Goal: Task Accomplishment & Management: Use online tool/utility

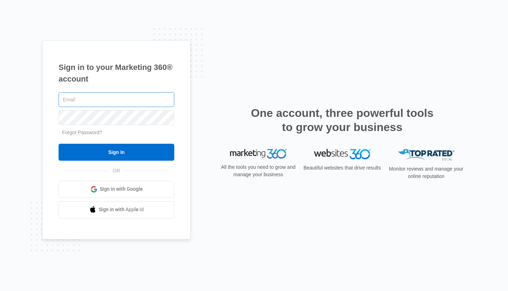
click at [106, 99] on input "text" at bounding box center [117, 99] width 116 height 15
type input "[PERSON_NAME][EMAIL_ADDRESS][DOMAIN_NAME]"
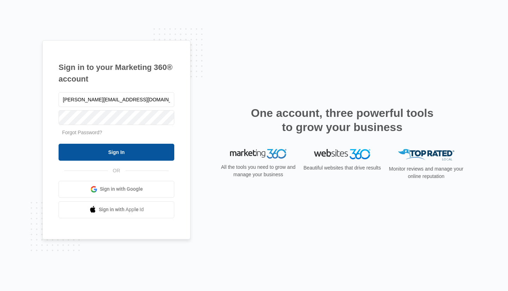
click at [113, 150] on input "Sign In" at bounding box center [117, 152] width 116 height 17
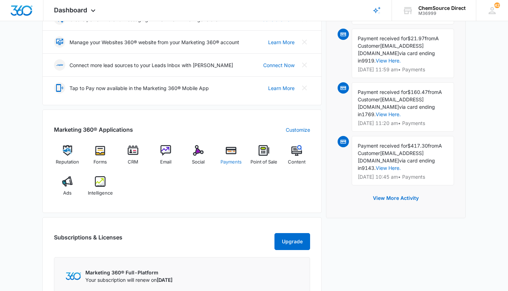
scroll to position [171, 0]
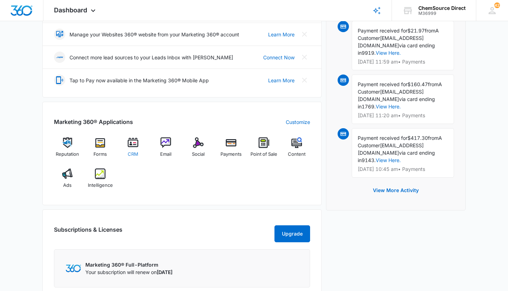
click at [133, 145] on img at bounding box center [133, 142] width 11 height 11
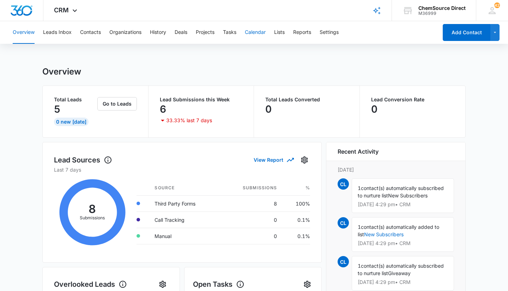
click at [251, 32] on button "Calendar" at bounding box center [255, 32] width 21 height 23
